Goal: Navigation & Orientation: Find specific page/section

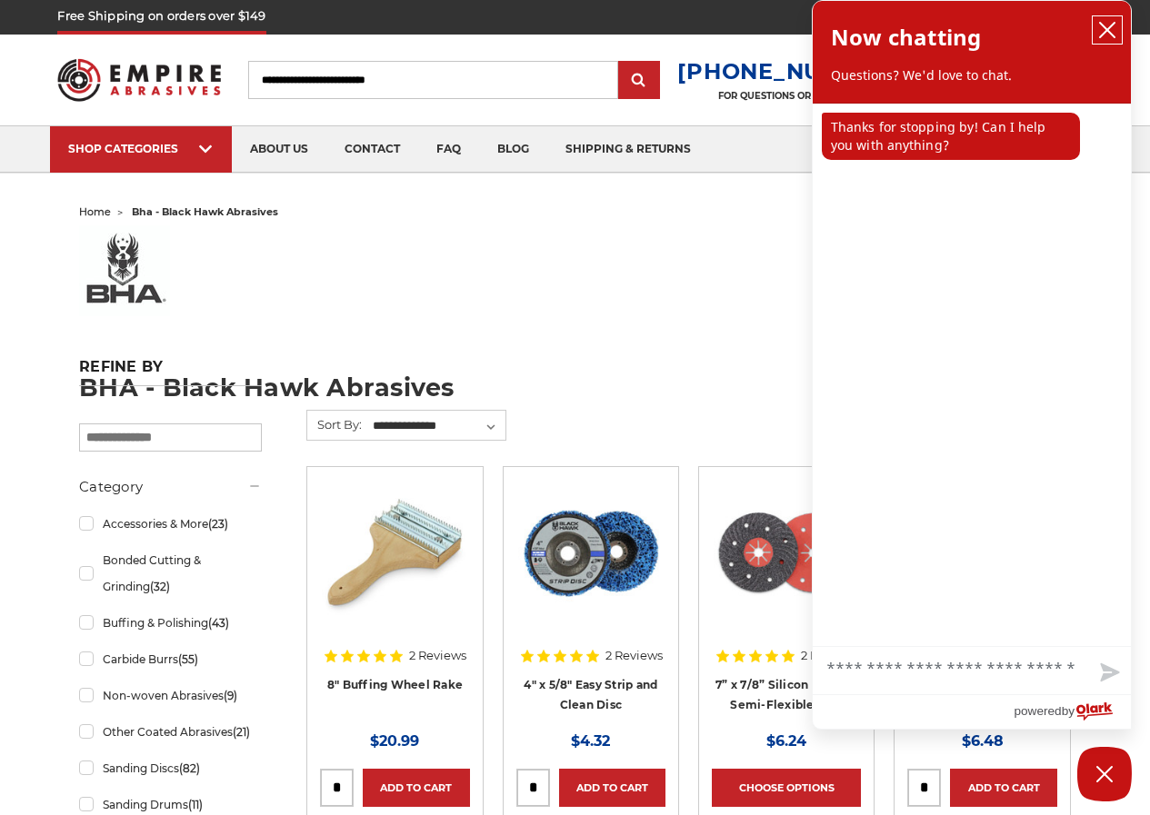
click at [925, 36] on icon "close chatbox" at bounding box center [1107, 30] width 18 height 18
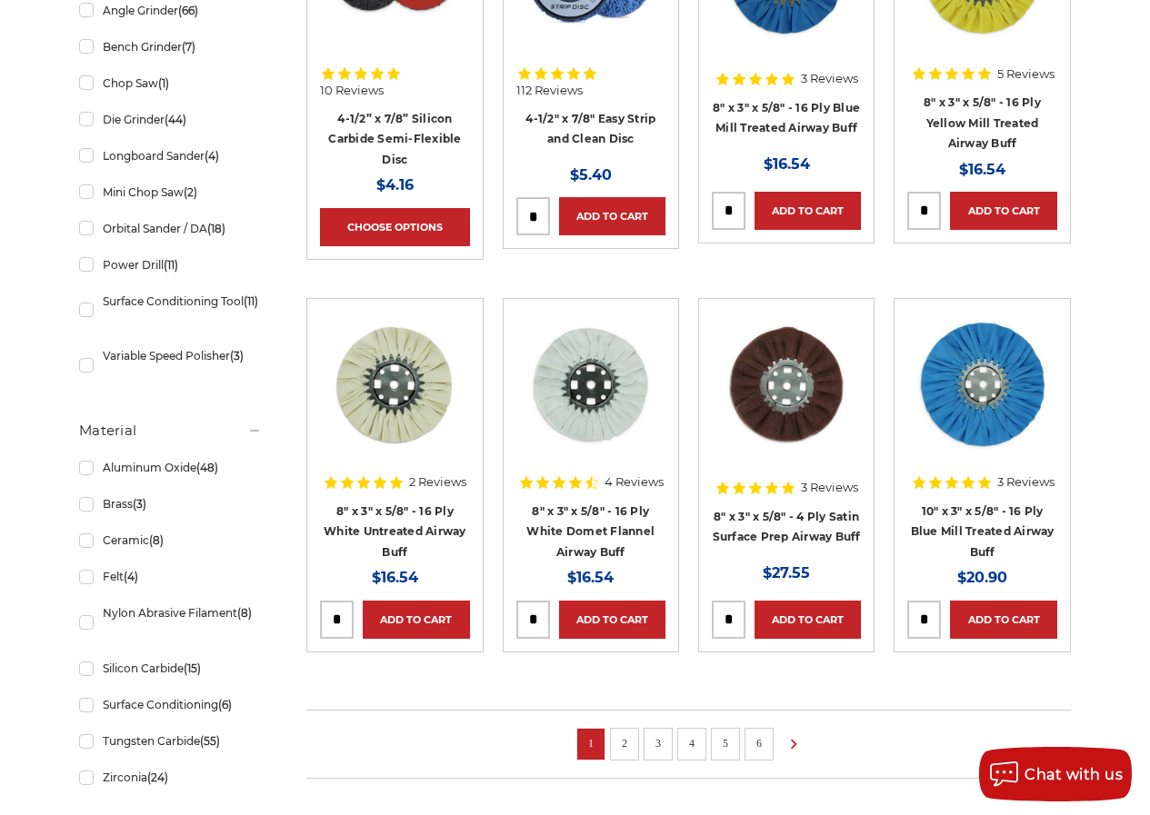
scroll to position [1260, 0]
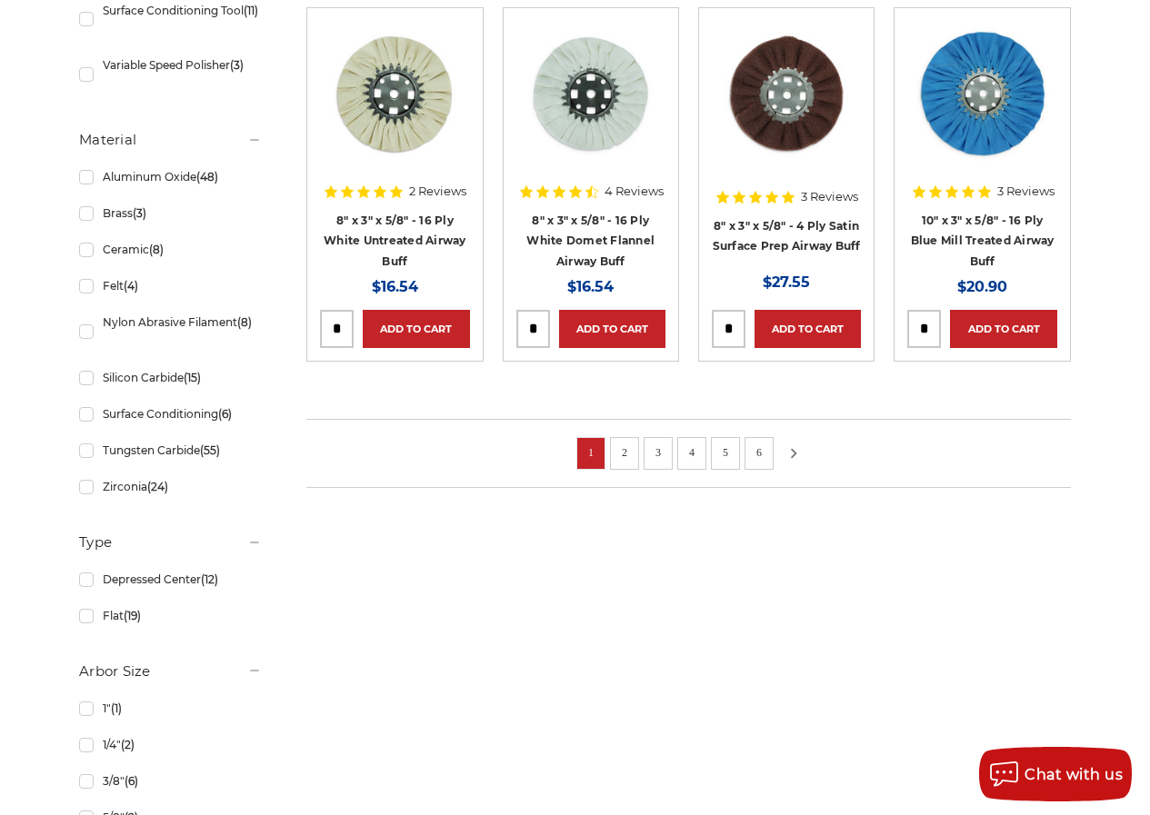
click at [788, 442] on link at bounding box center [789, 454] width 14 height 24
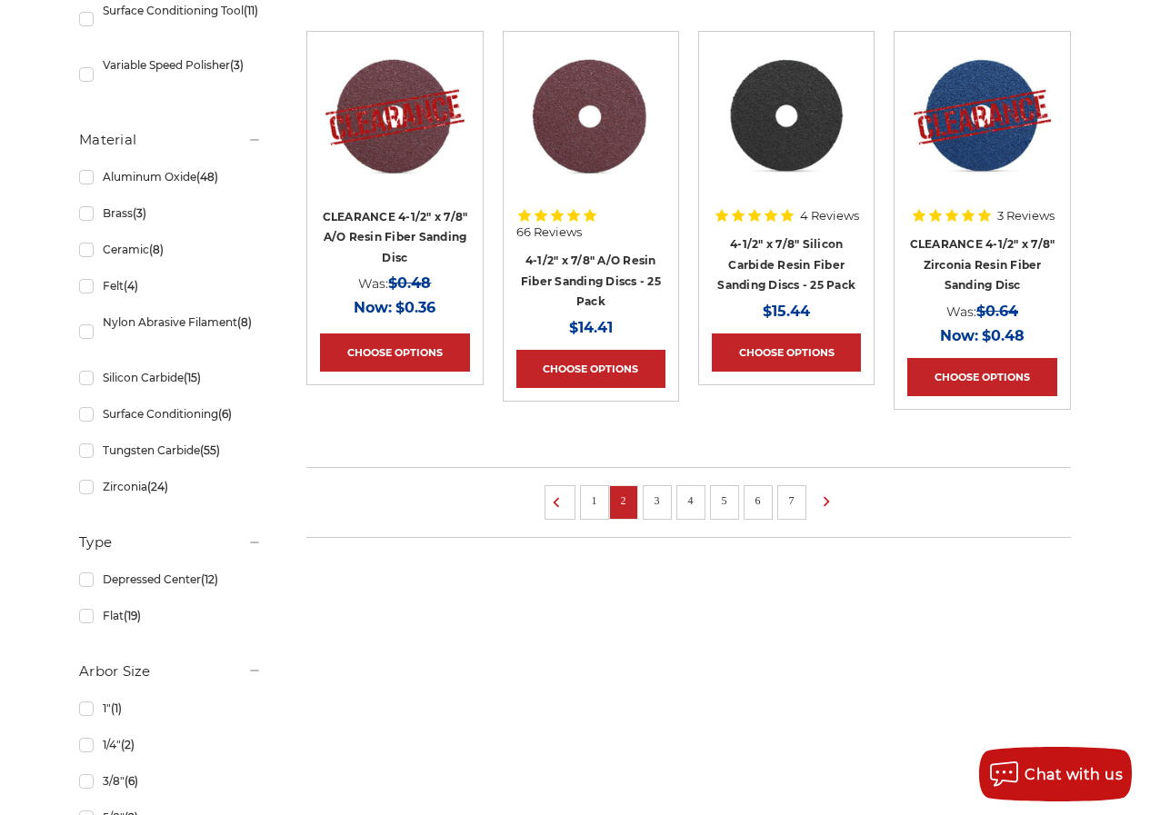
scroll to position [1357, 0]
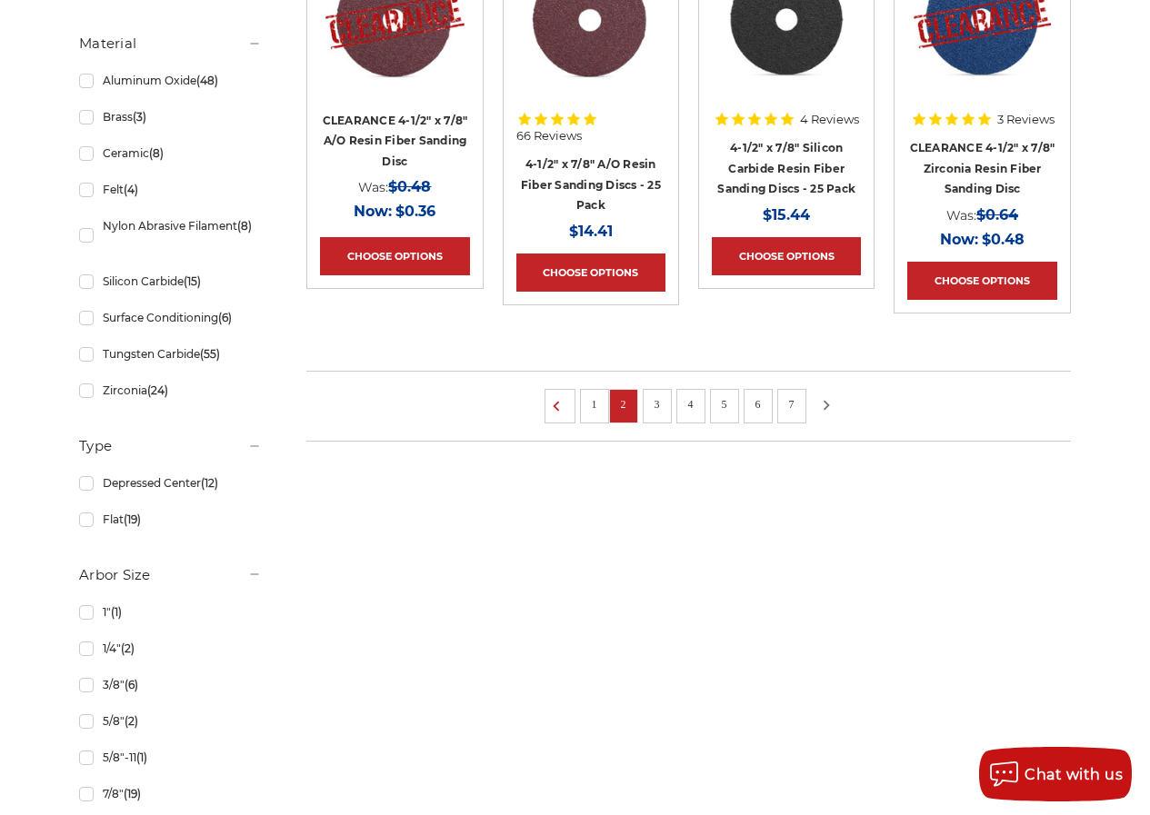
click at [823, 403] on icon at bounding box center [826, 405] width 22 height 20
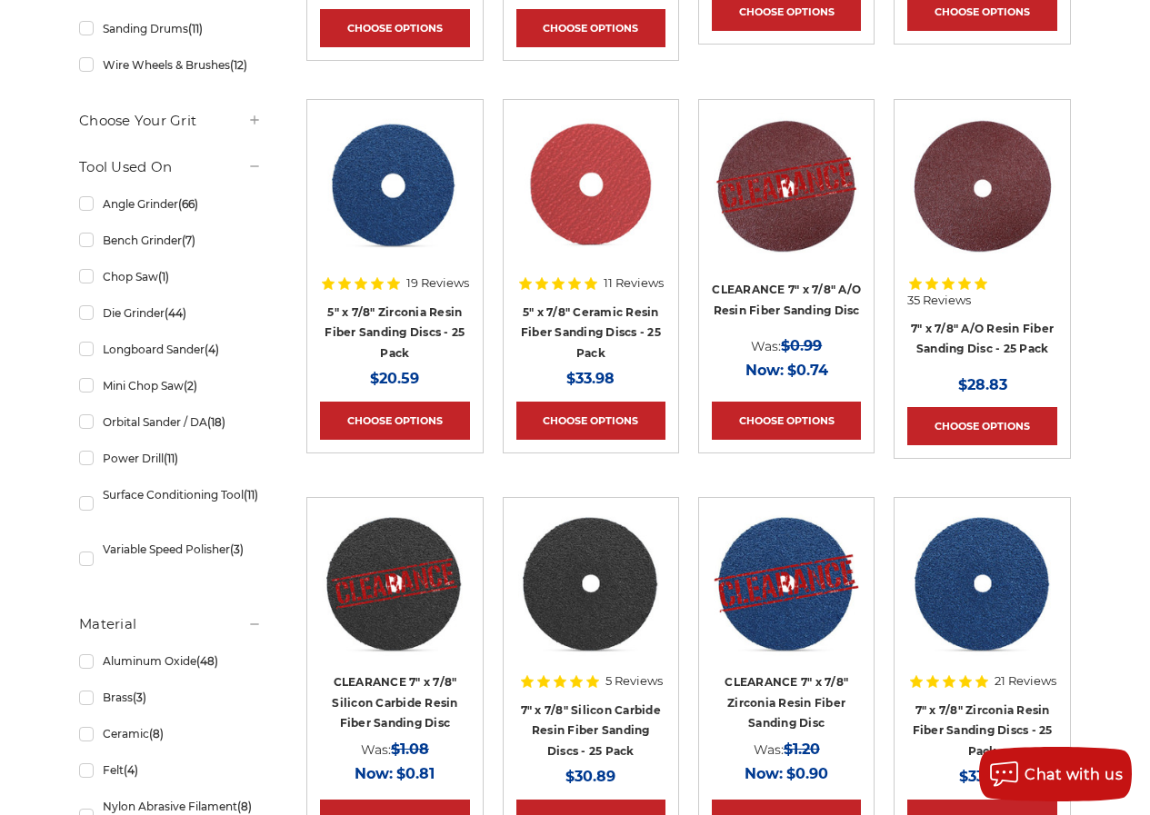
scroll to position [1163, 0]
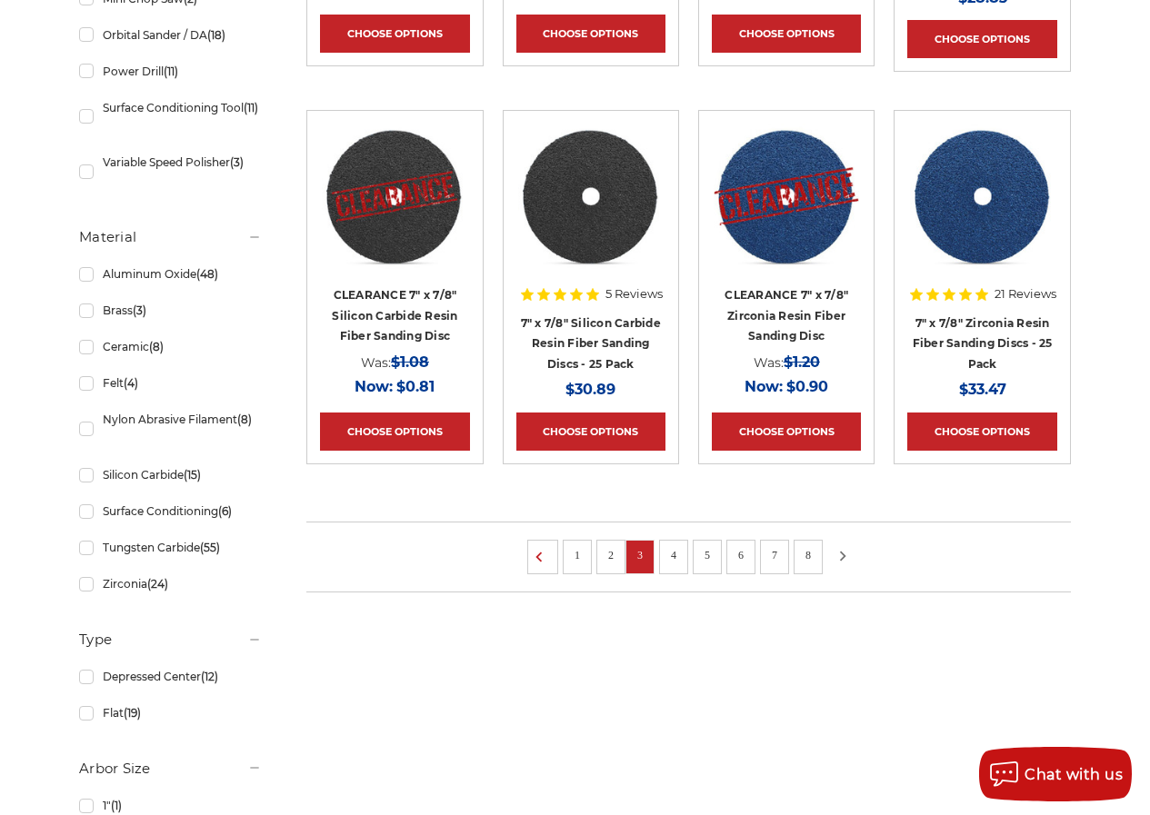
click at [840, 555] on icon at bounding box center [843, 556] width 22 height 20
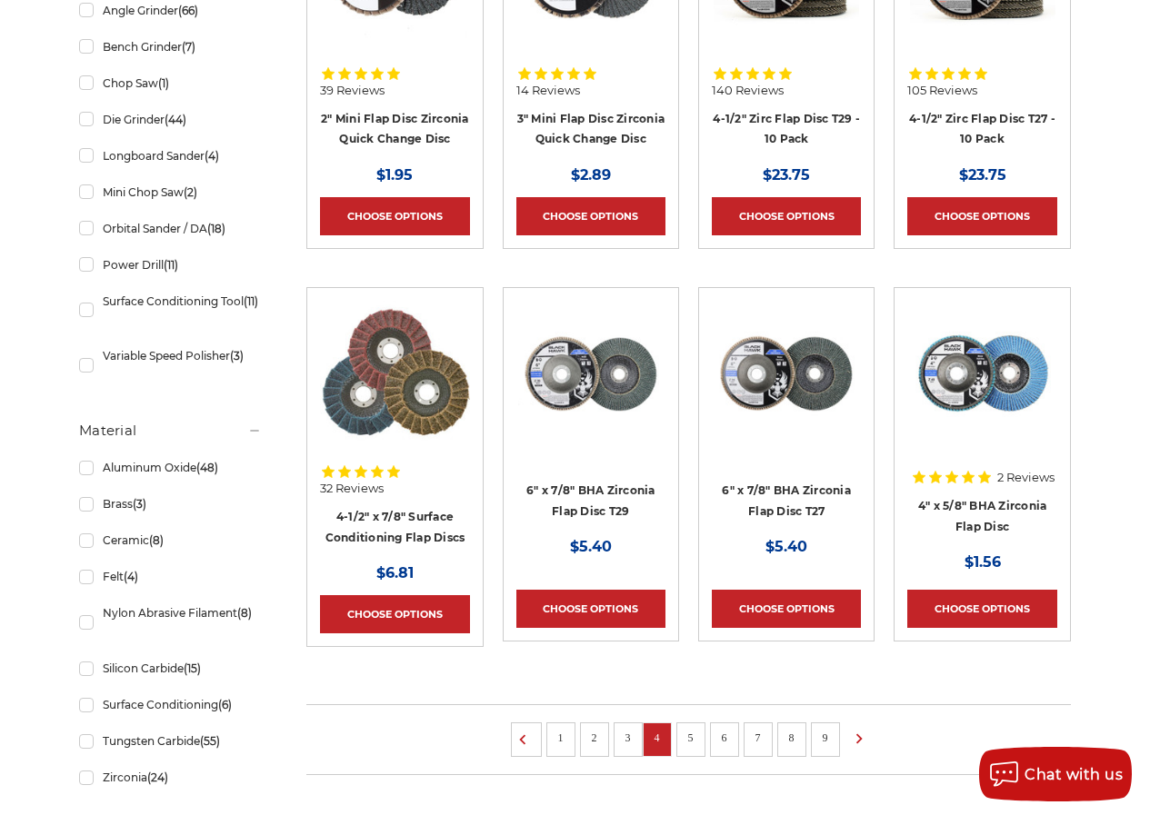
scroll to position [1260, 0]
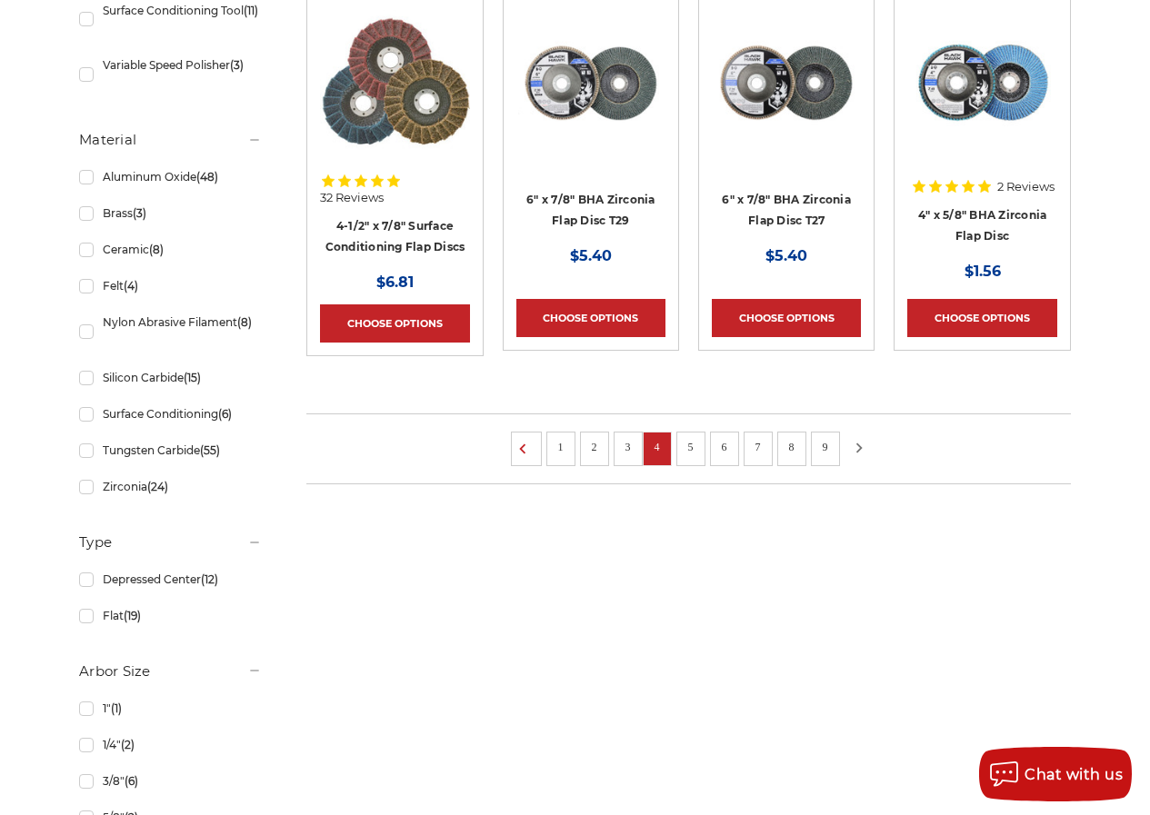
click at [860, 448] on use at bounding box center [859, 448] width 6 height 10
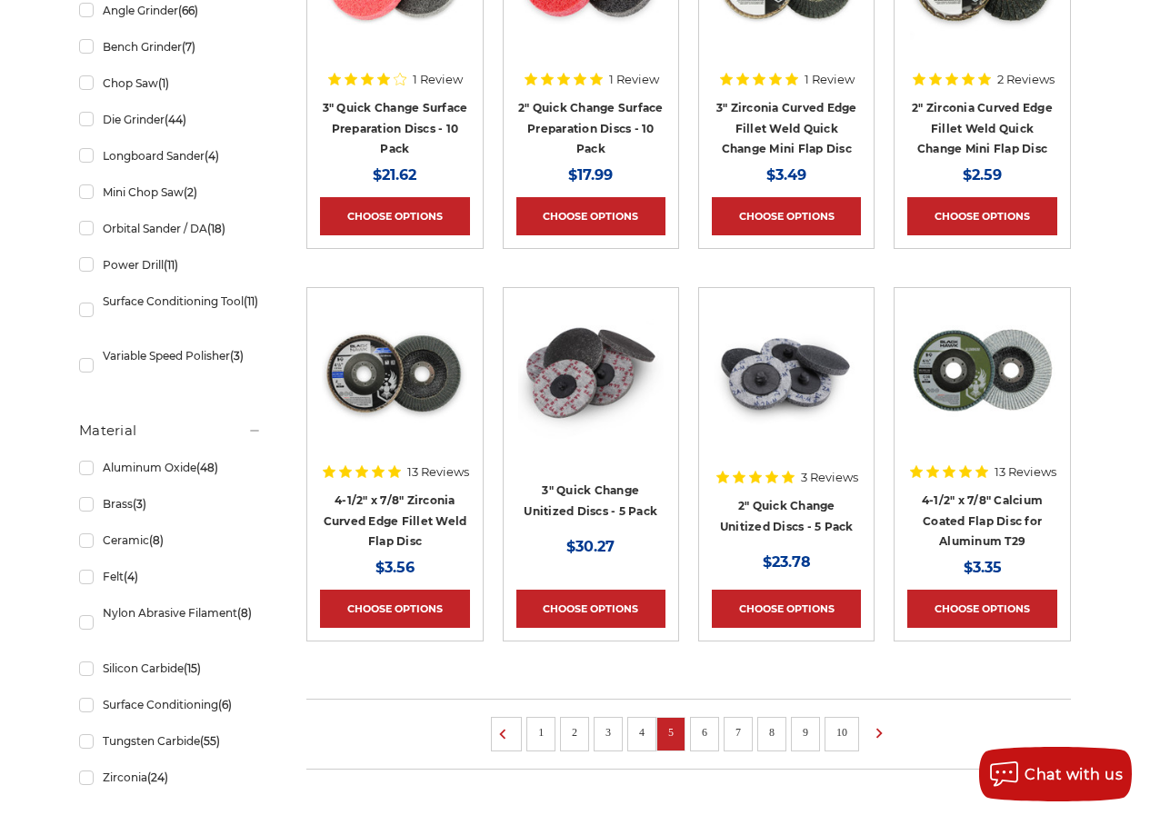
scroll to position [1260, 0]
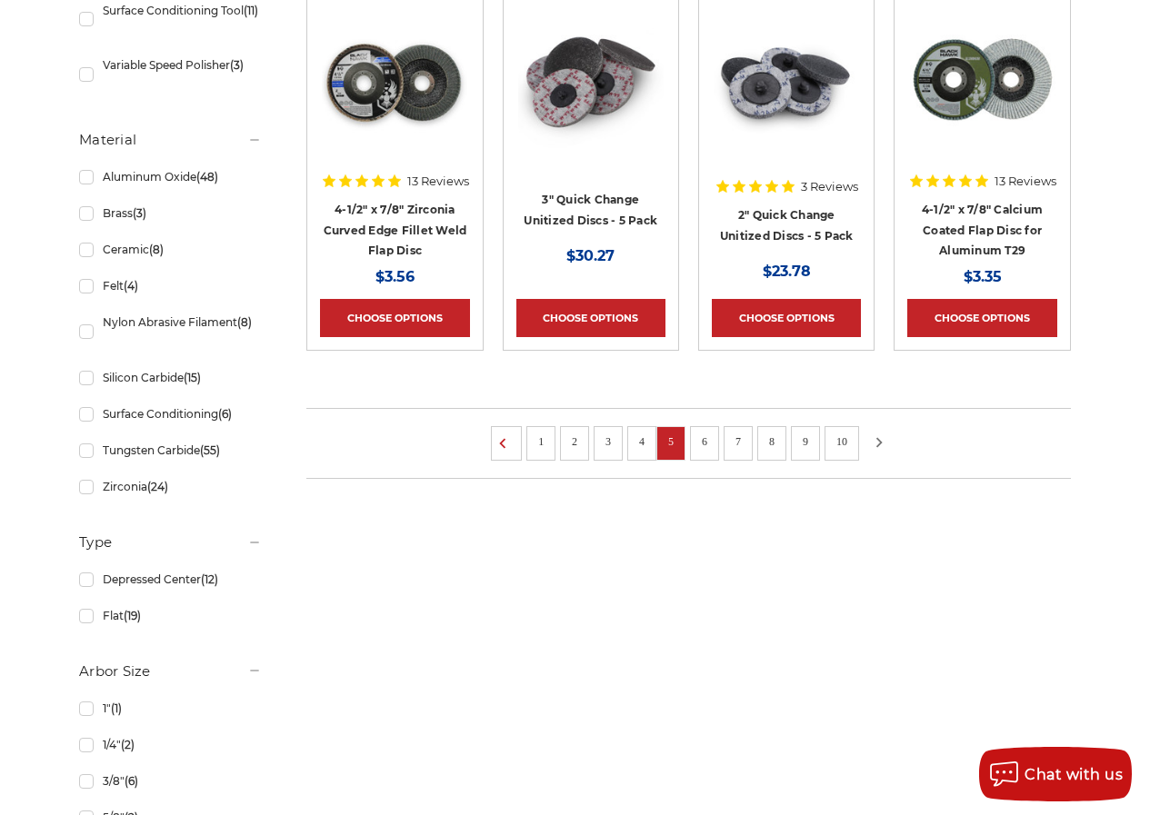
click at [878, 448] on icon at bounding box center [879, 443] width 22 height 20
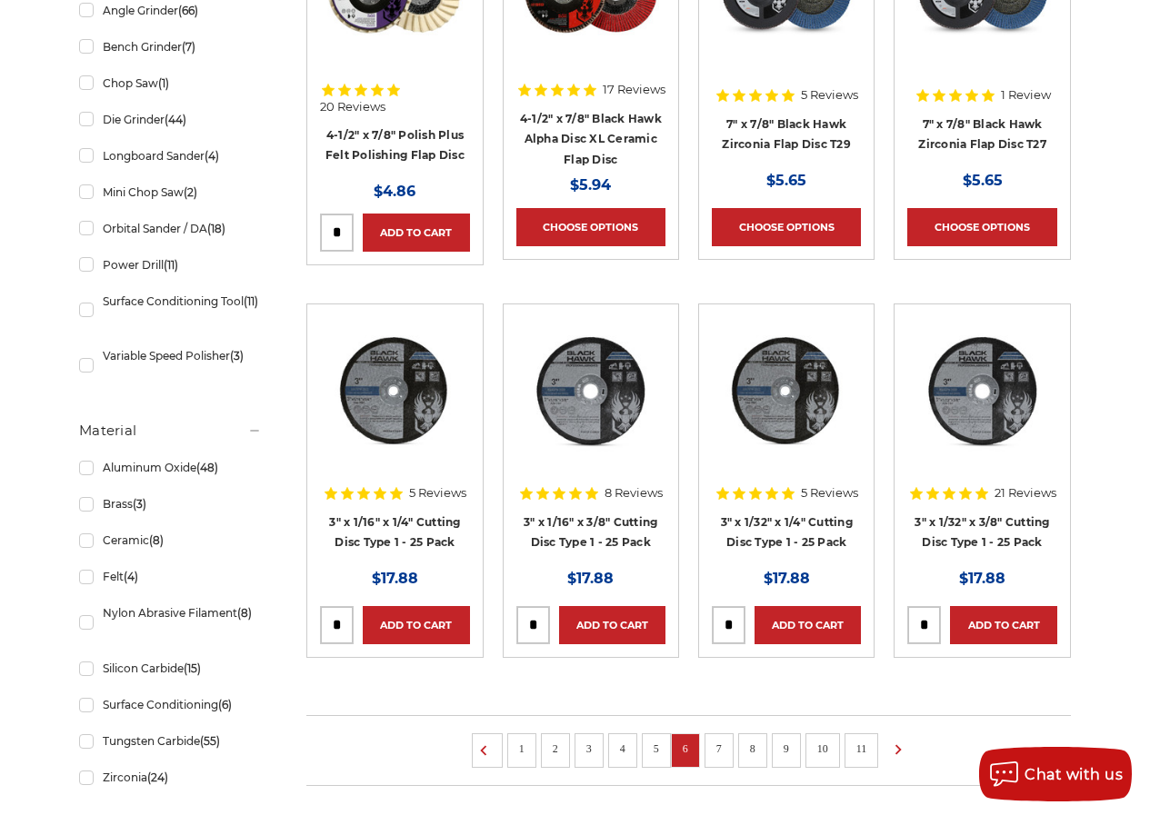
scroll to position [1260, 0]
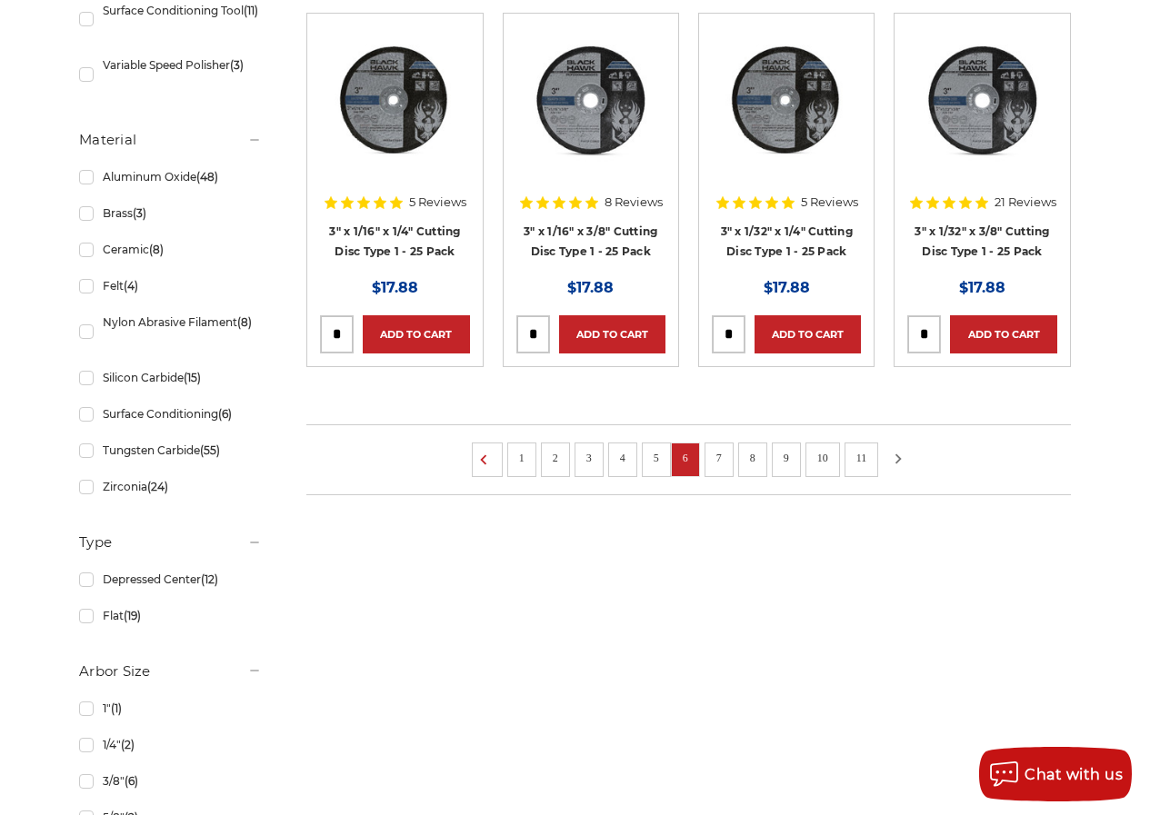
click at [900, 464] on icon at bounding box center [898, 459] width 22 height 20
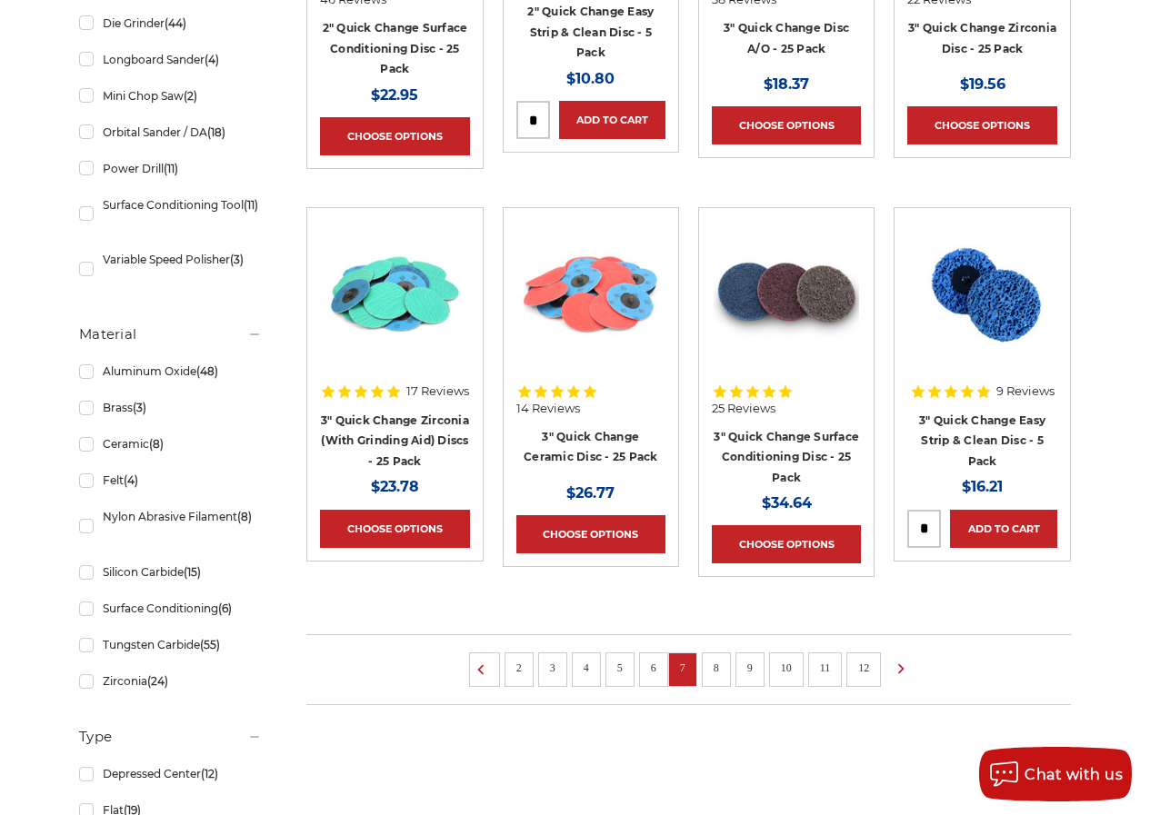
scroll to position [1260, 0]
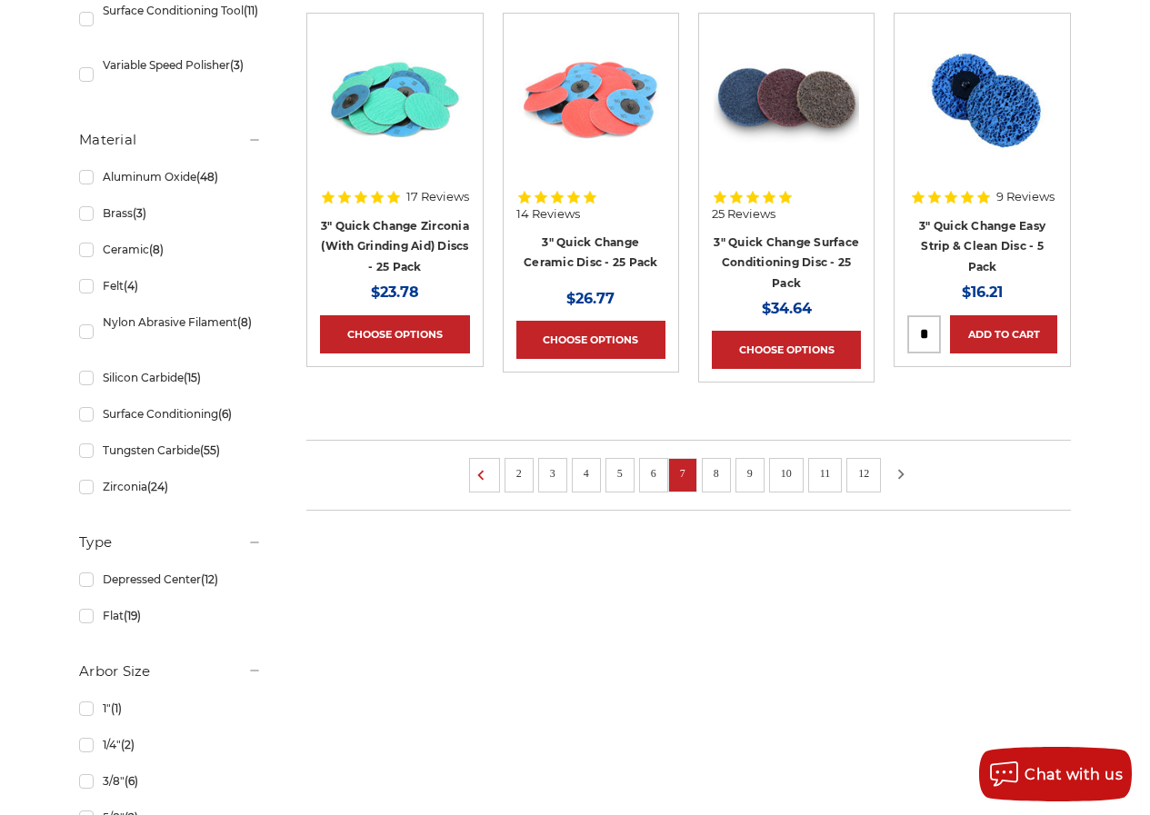
click at [893, 481] on icon at bounding box center [901, 474] width 22 height 20
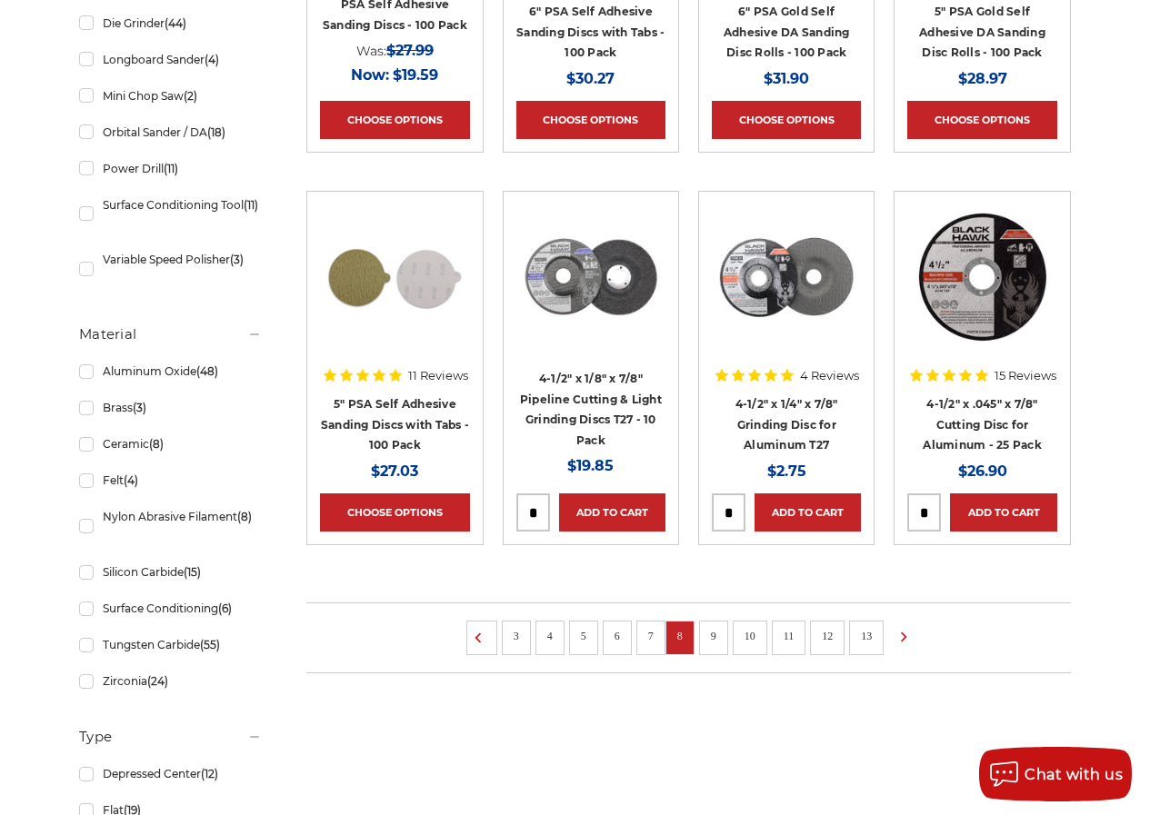
scroll to position [1260, 0]
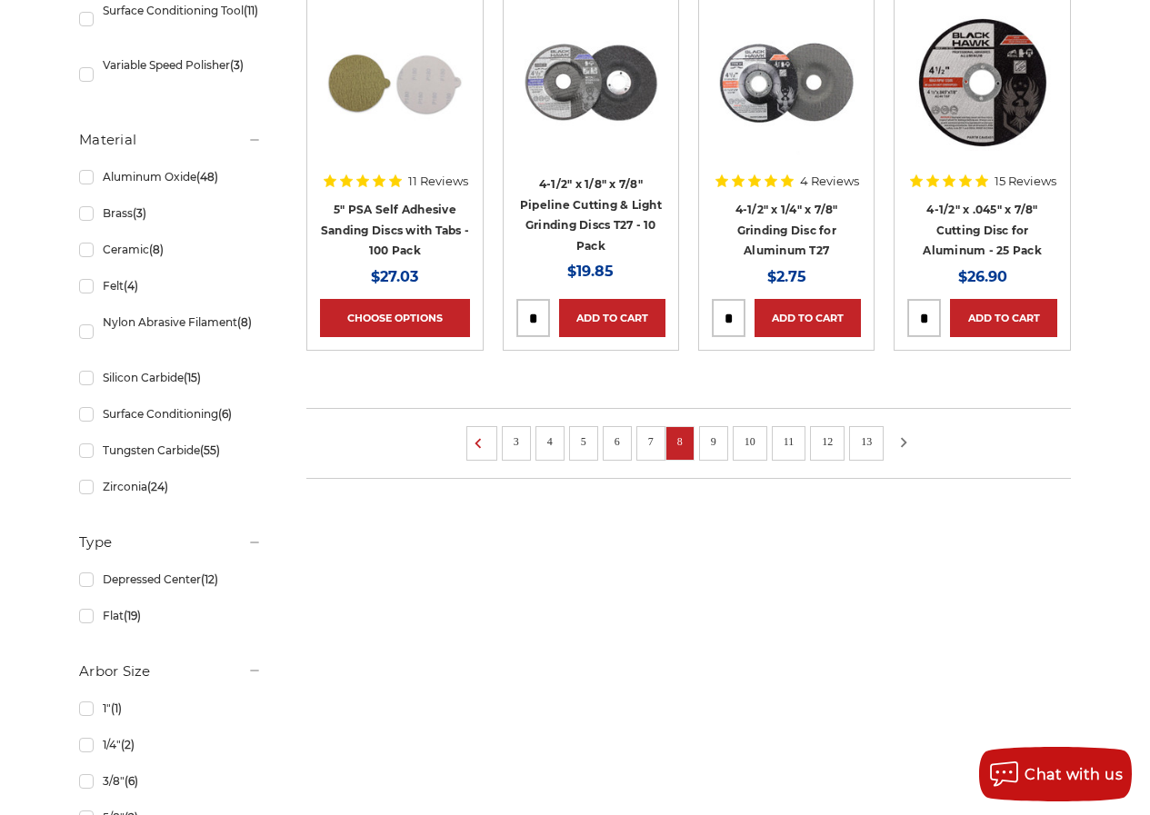
click at [906, 453] on icon at bounding box center [903, 443] width 22 height 20
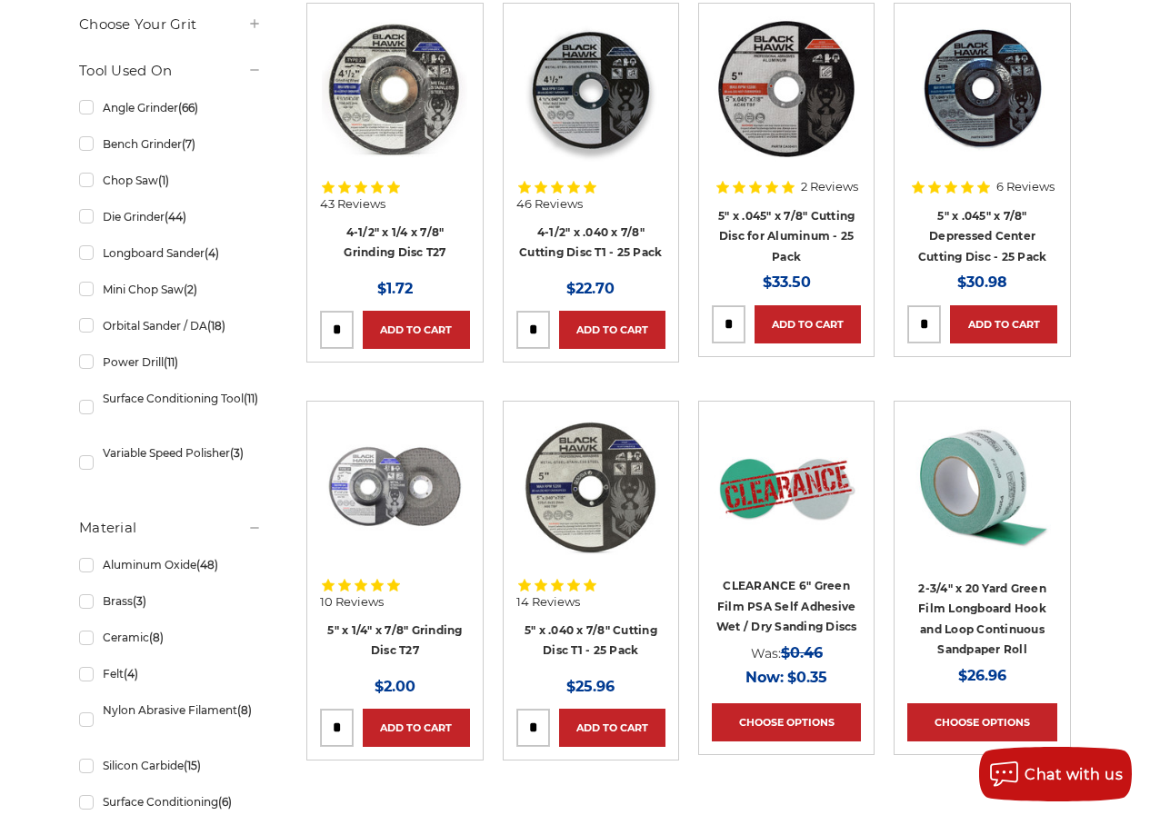
scroll to position [1163, 0]
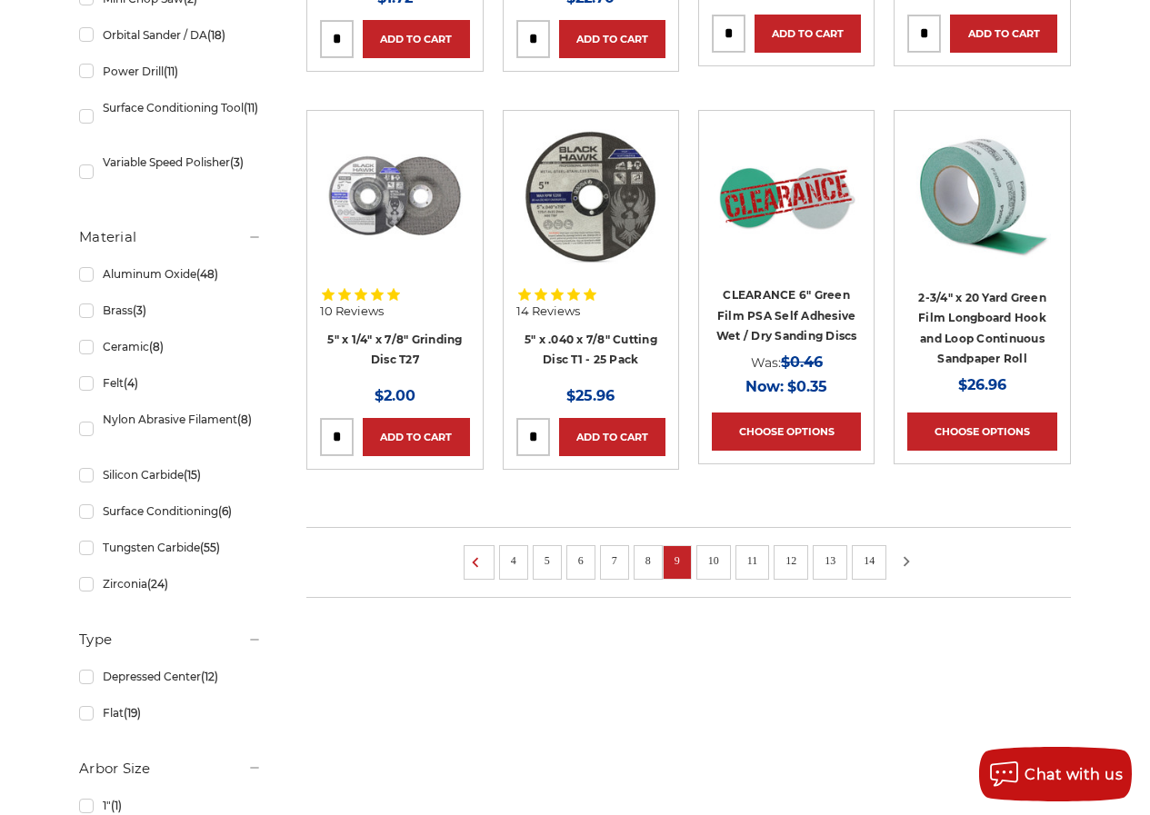
click at [908, 563] on icon at bounding box center [906, 562] width 22 height 20
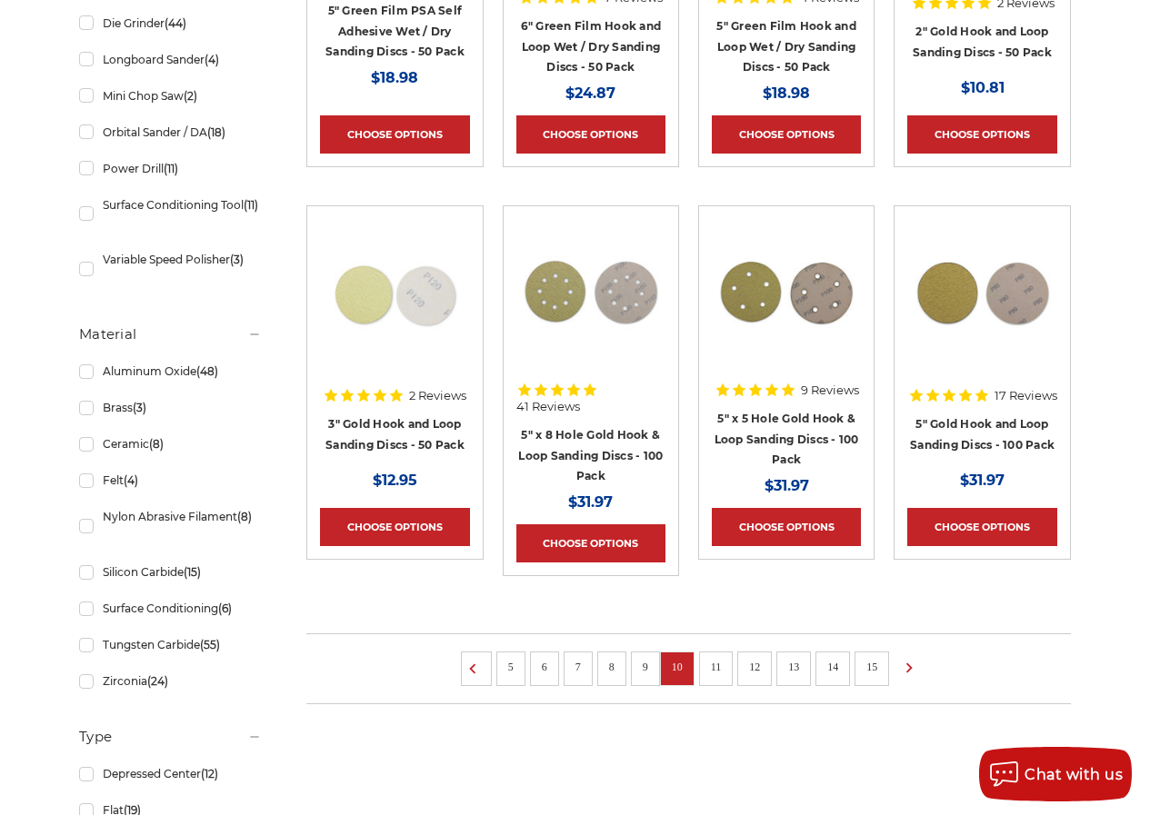
scroll to position [1260, 0]
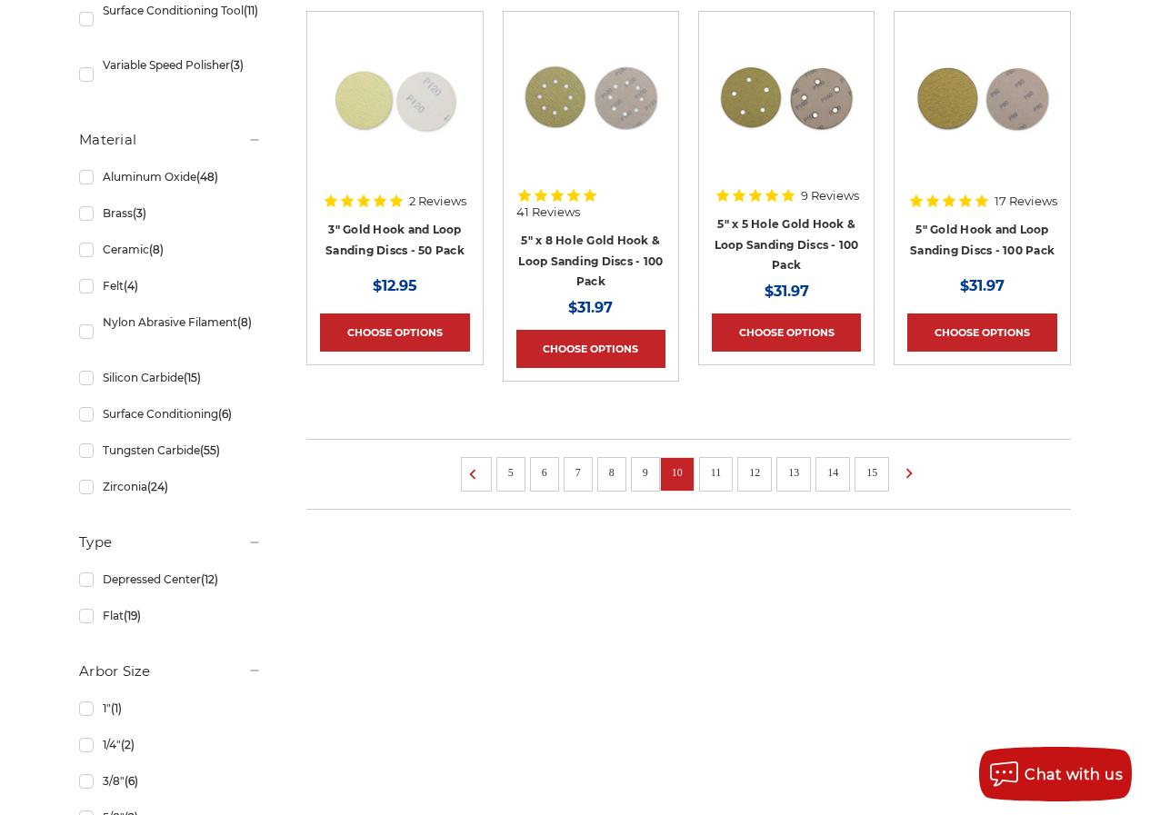
click at [717, 475] on link "11" at bounding box center [716, 473] width 24 height 20
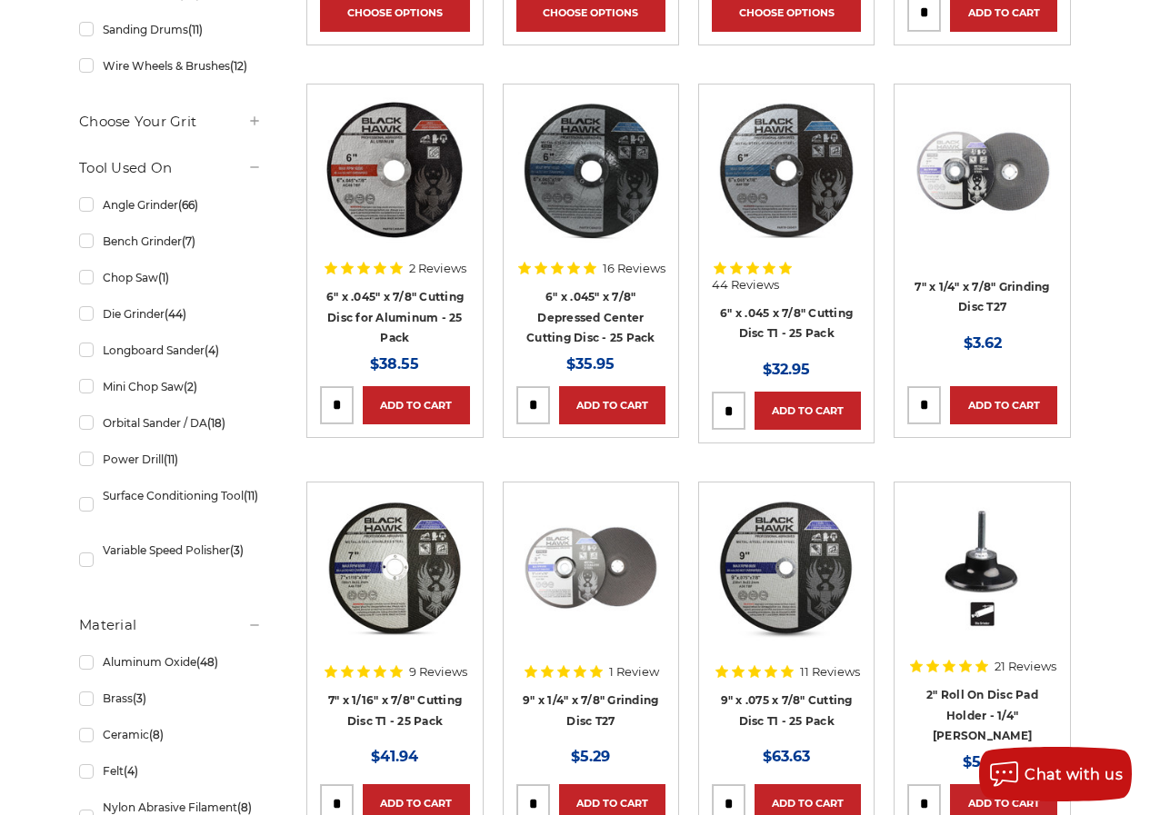
scroll to position [1066, 0]
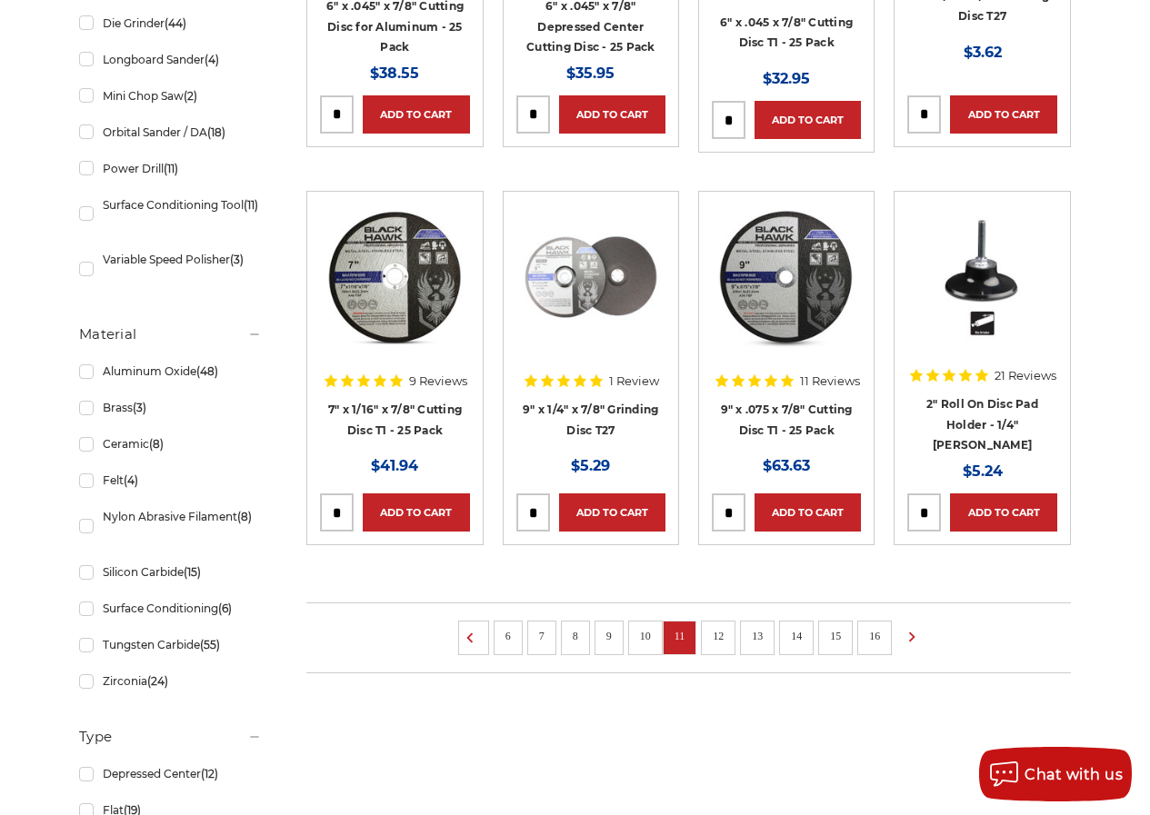
click at [722, 640] on link "12" at bounding box center [718, 636] width 24 height 20
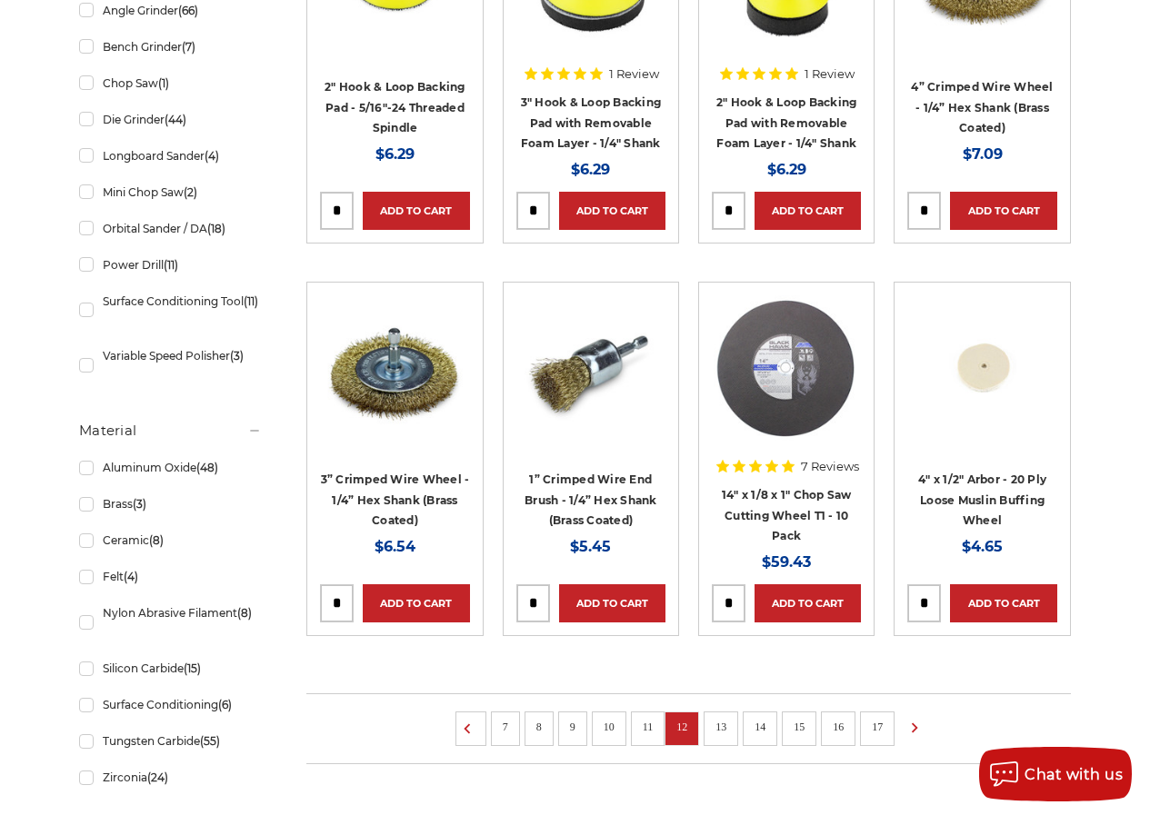
scroll to position [1260, 0]
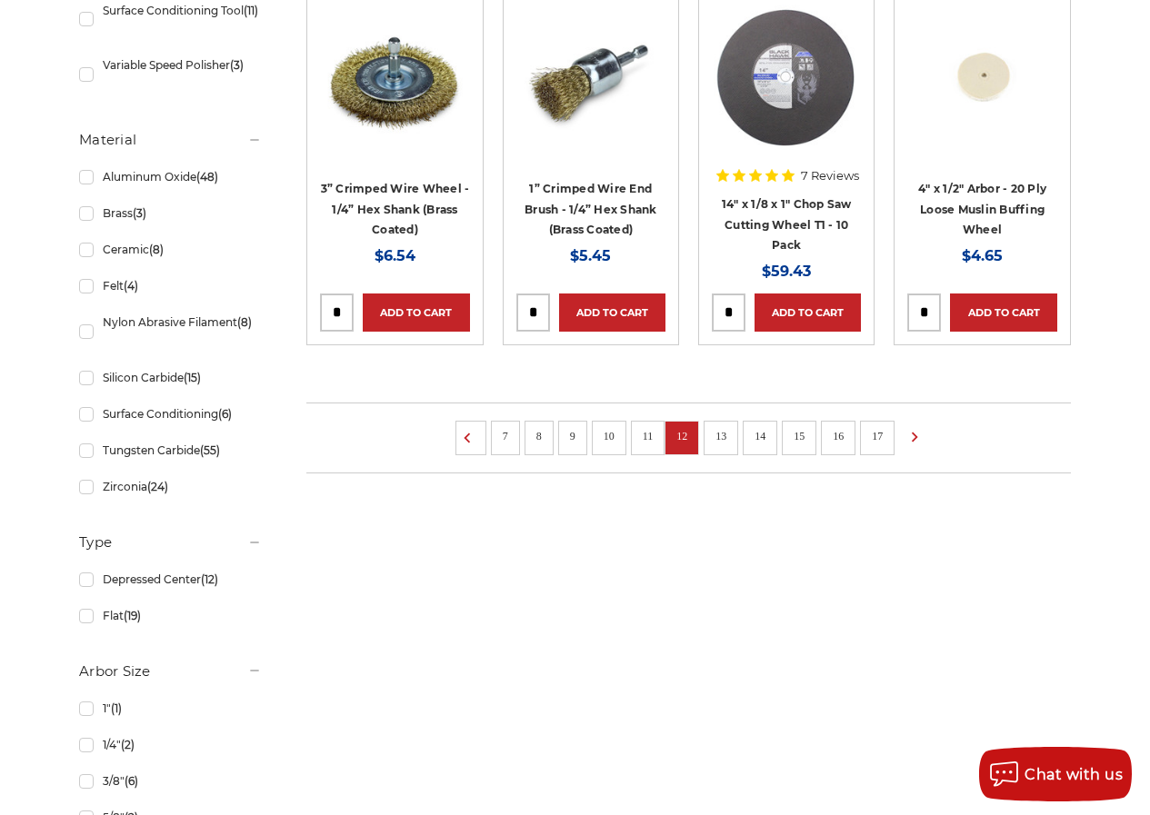
click at [718, 450] on li "13" at bounding box center [720, 438] width 35 height 35
click at [722, 442] on link "13" at bounding box center [721, 436] width 24 height 20
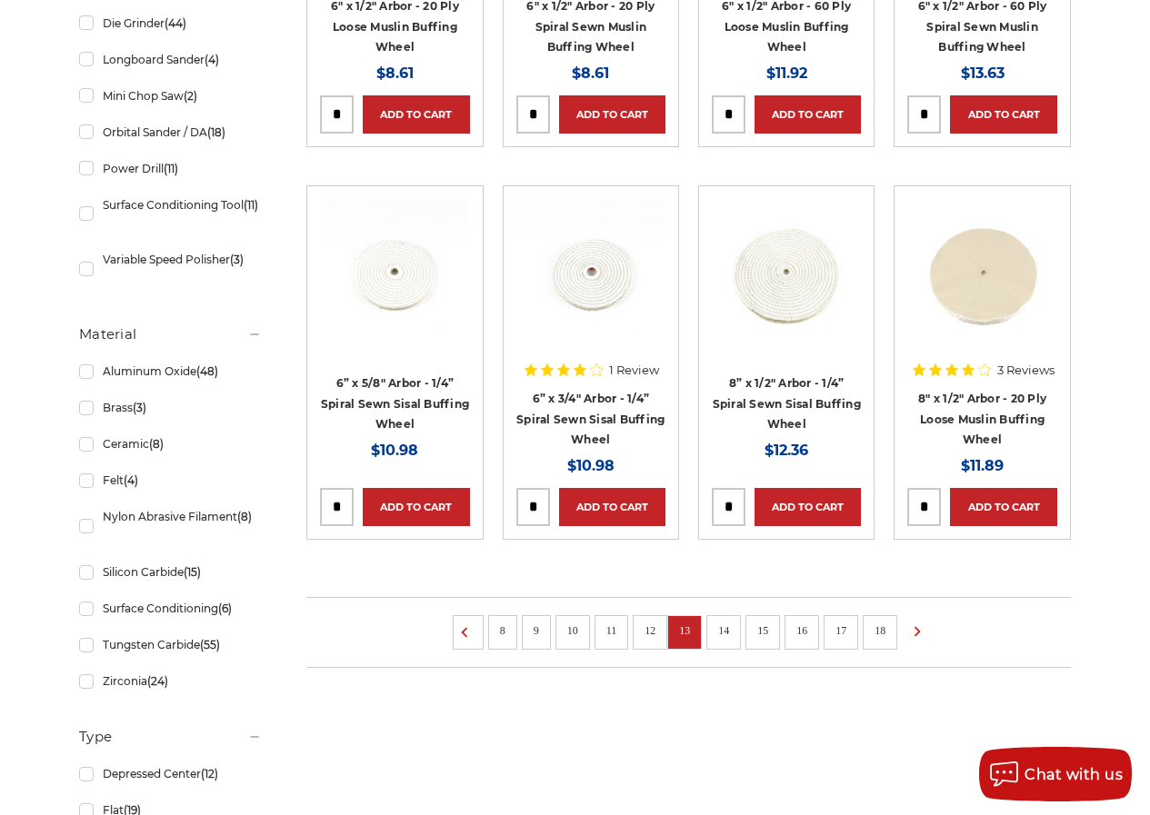
scroll to position [1260, 0]
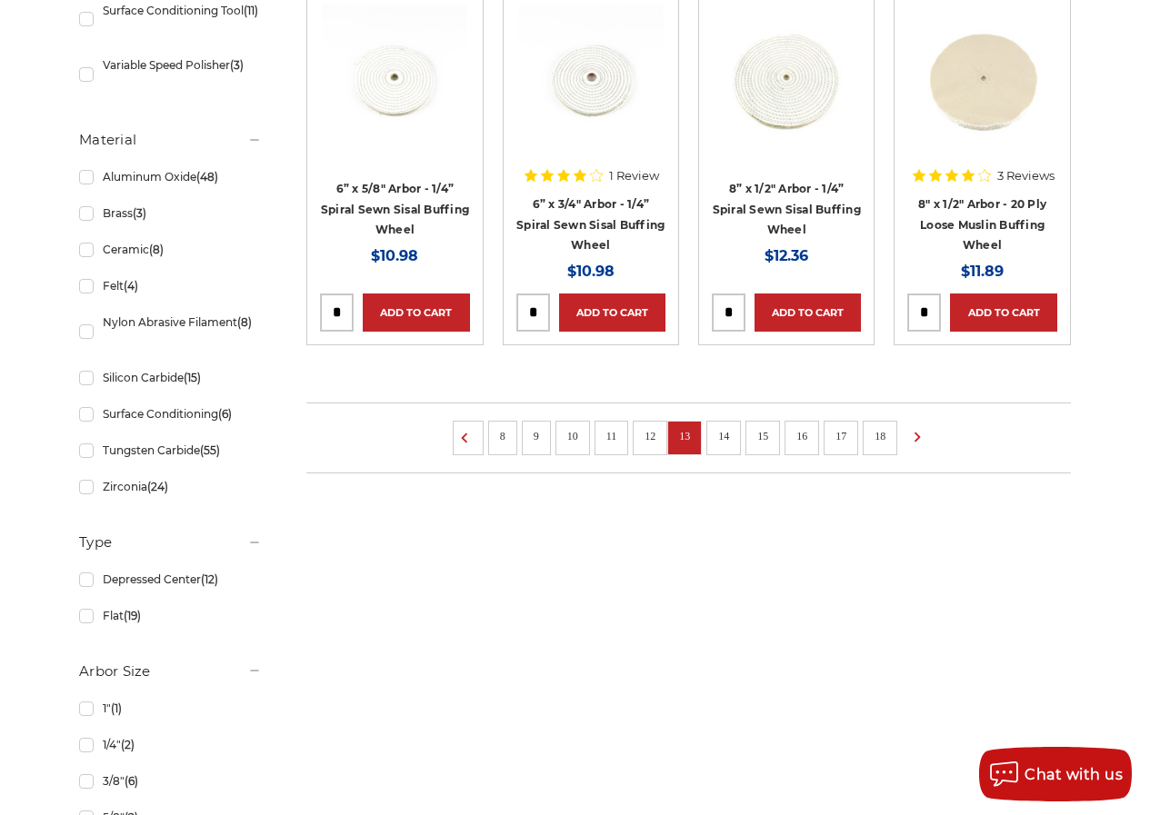
click at [727, 438] on link "14" at bounding box center [724, 436] width 24 height 20
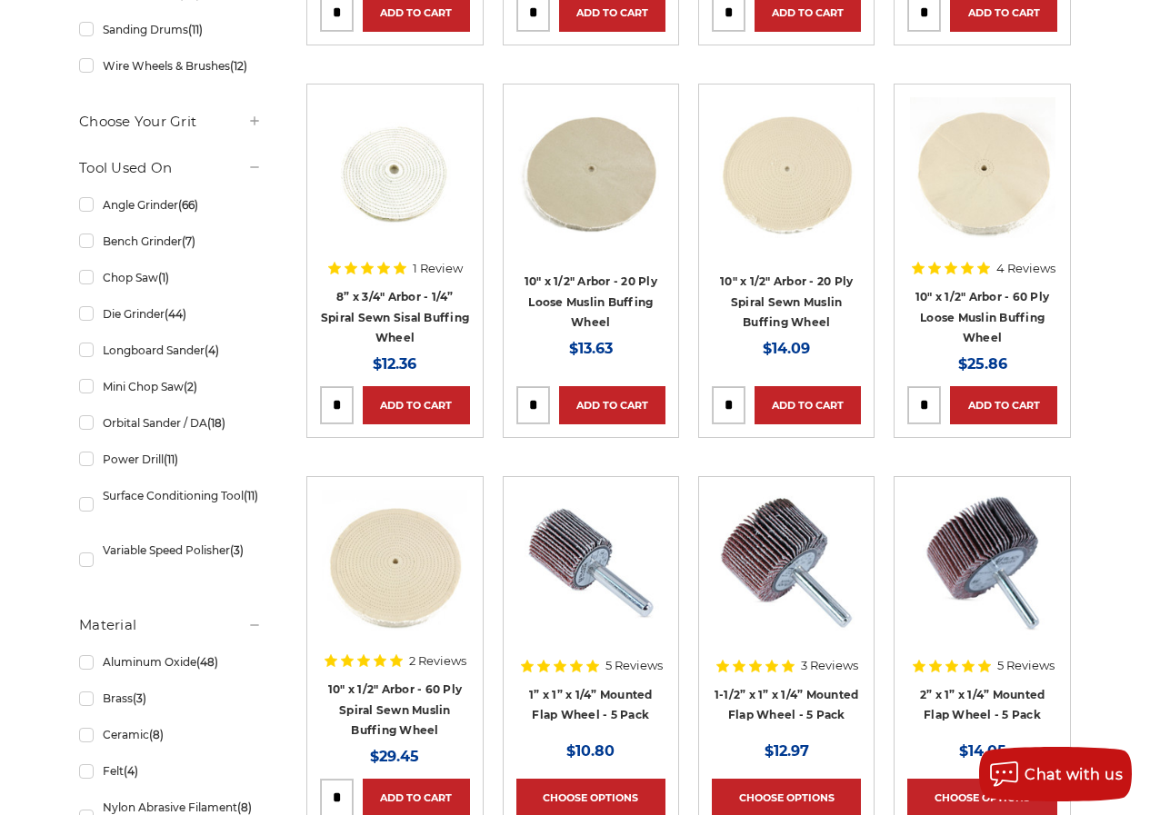
scroll to position [1066, 0]
